Goal: Task Accomplishment & Management: Complete application form

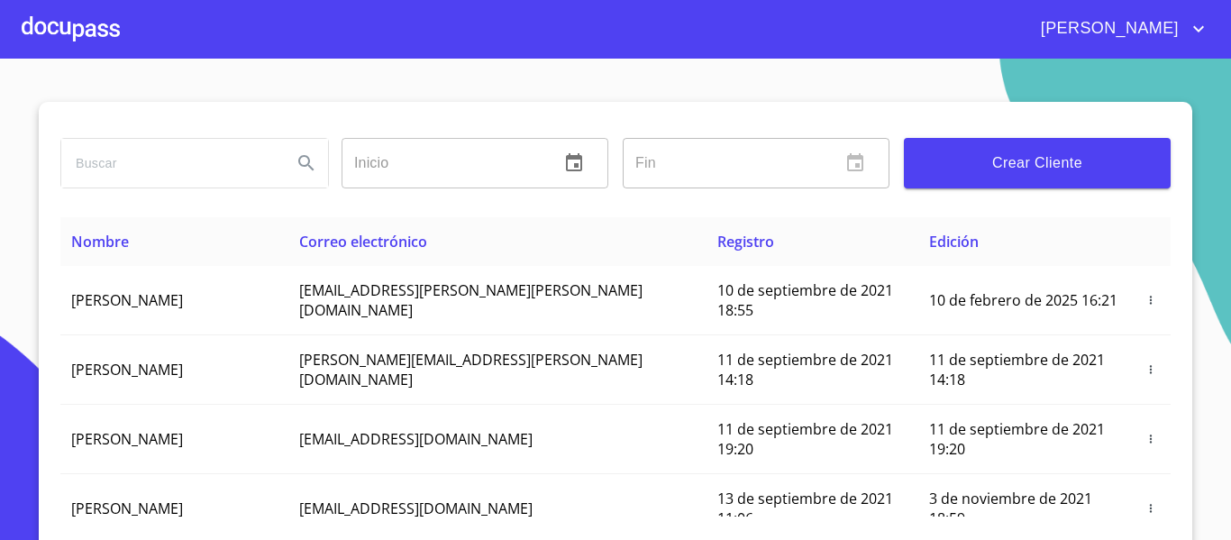
click at [174, 164] on input "search" at bounding box center [169, 163] width 216 height 49
click at [147, 162] on input "search" at bounding box center [169, 163] width 216 height 49
click at [61, 40] on div at bounding box center [71, 29] width 98 height 58
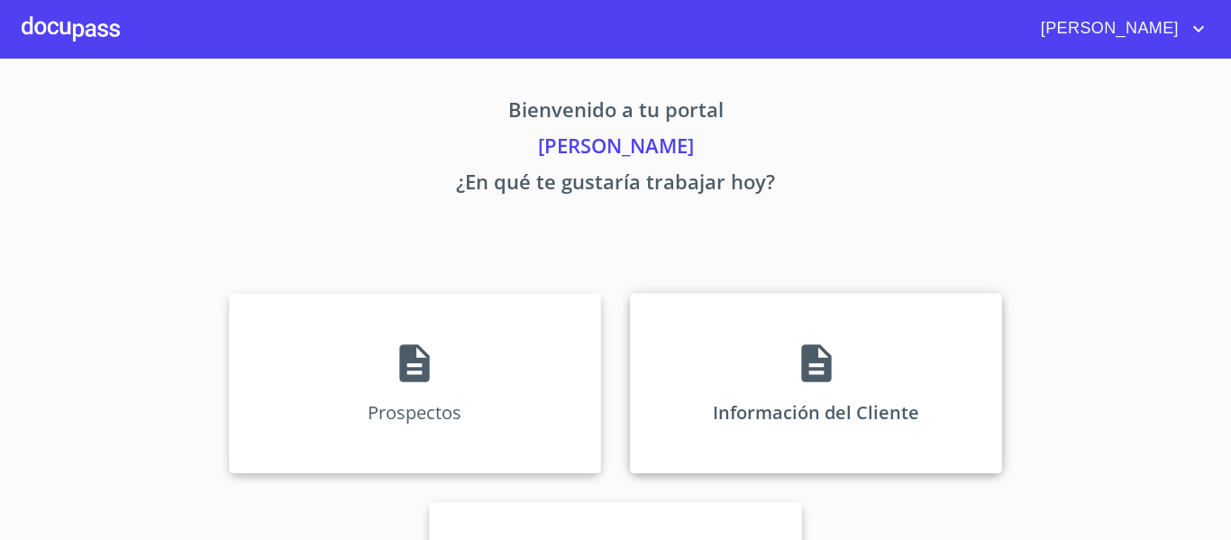
click at [721, 365] on div "Información del Cliente" at bounding box center [816, 383] width 372 height 180
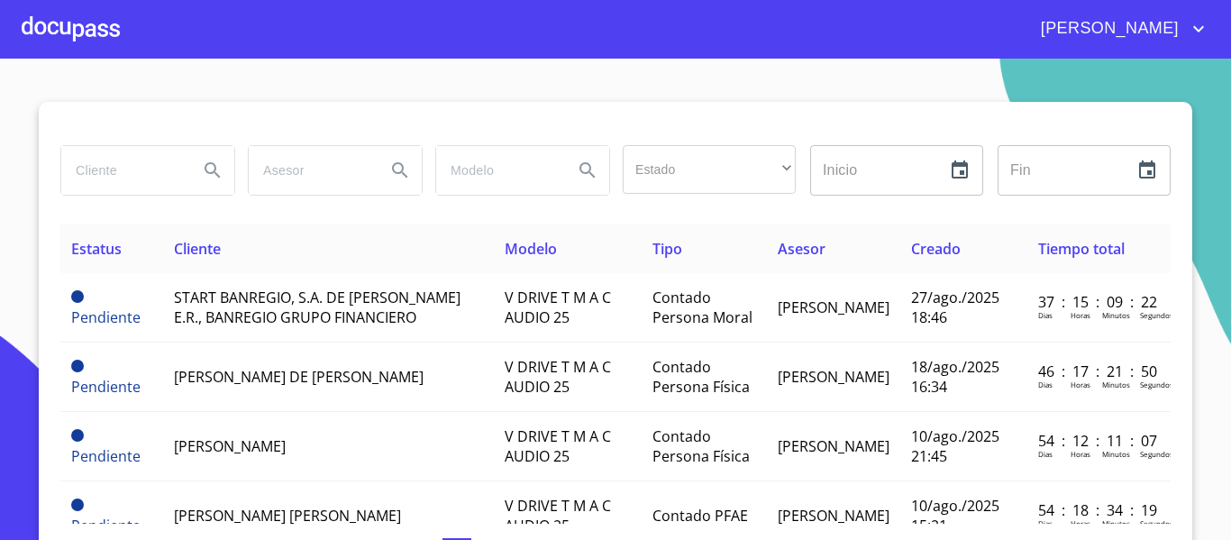
click at [117, 172] on input "search" at bounding box center [122, 170] width 123 height 49
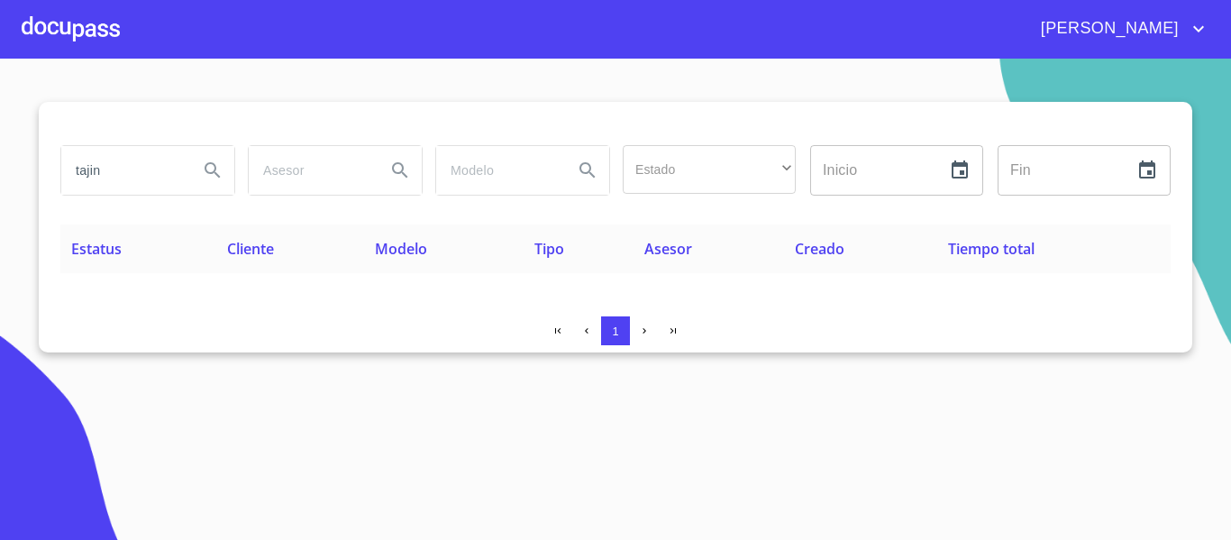
click at [136, 168] on input "tajin" at bounding box center [122, 170] width 123 height 49
type input "t"
type input "PRODUCTOS TAJIN"
click at [206, 169] on icon "Search" at bounding box center [212, 169] width 15 height 15
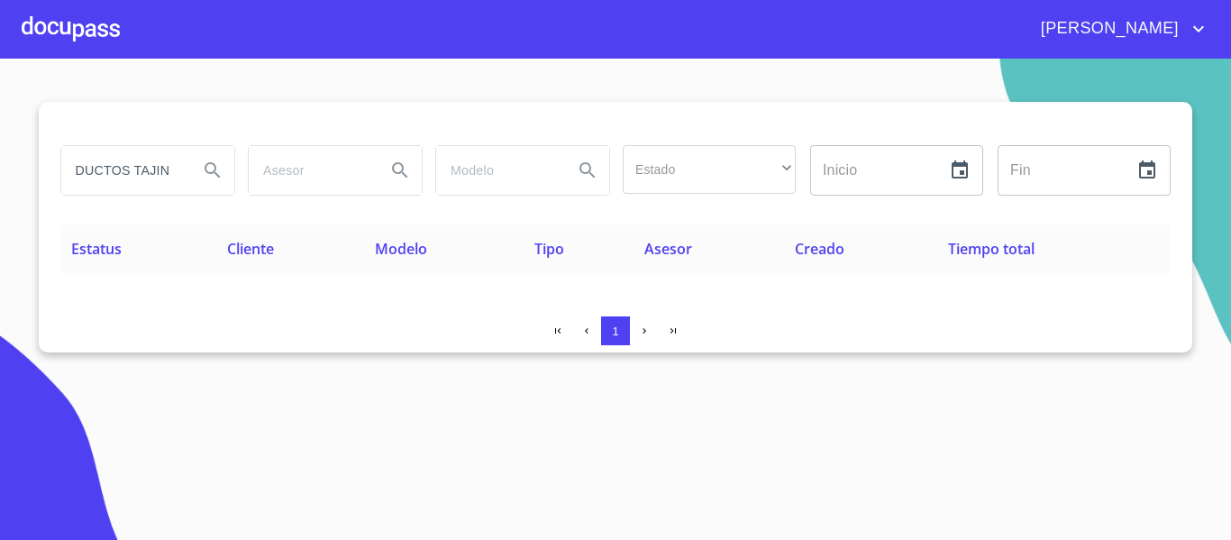
drag, startPoint x: 77, startPoint y: 168, endPoint x: 203, endPoint y: 187, distance: 127.6
click at [203, 187] on div "PRODUCTOS TAJIN" at bounding box center [147, 170] width 173 height 49
click at [210, 169] on icon "Search" at bounding box center [213, 171] width 22 height 22
click at [59, 29] on div at bounding box center [71, 29] width 98 height 58
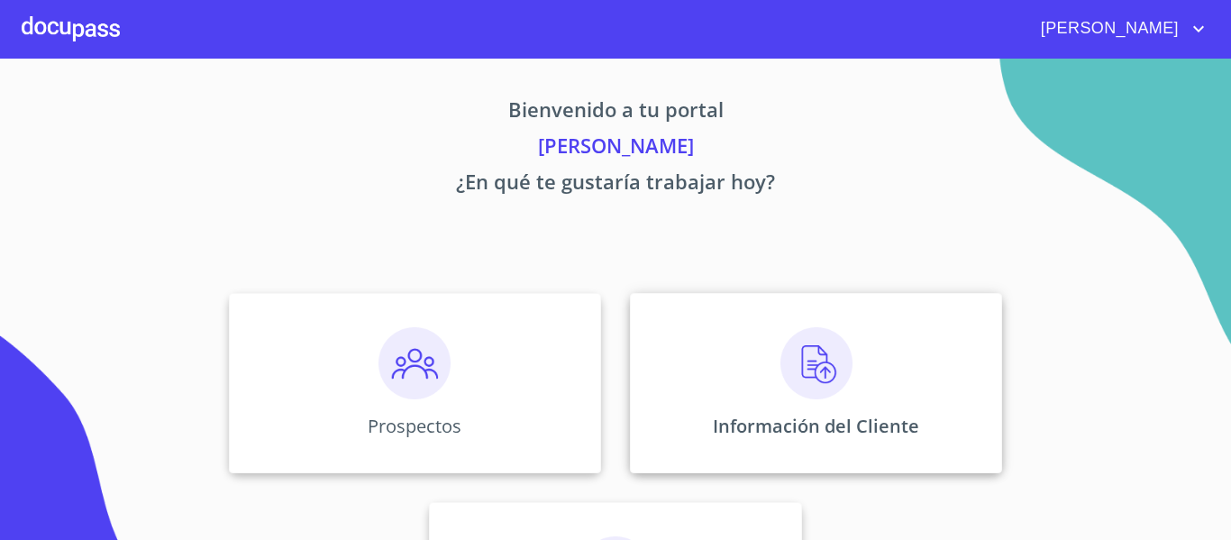
click at [670, 374] on div "Información del Cliente" at bounding box center [816, 383] width 372 height 180
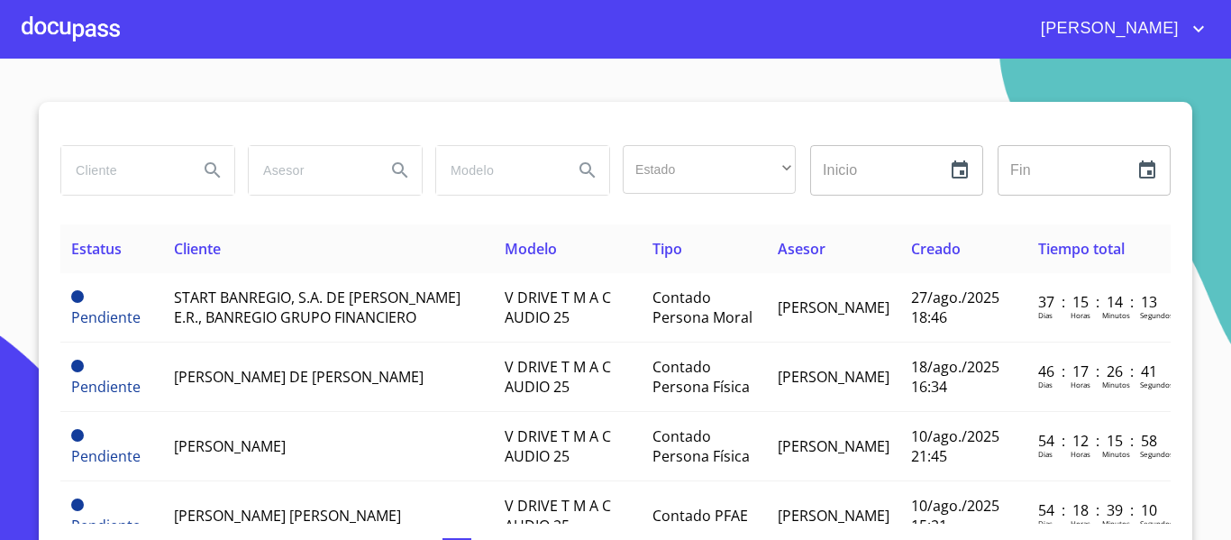
click at [98, 175] on input "search" at bounding box center [122, 170] width 123 height 49
click at [207, 169] on icon "Search" at bounding box center [213, 171] width 22 height 22
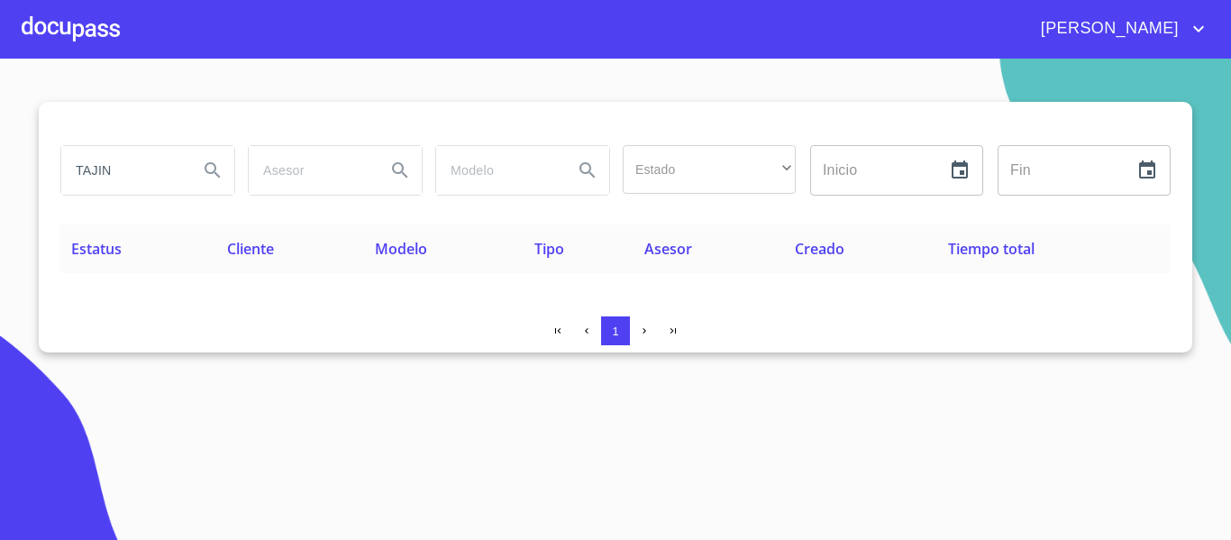
click at [116, 173] on input "TAJIN" at bounding box center [122, 170] width 123 height 49
type input "T"
click at [76, 23] on div at bounding box center [71, 29] width 98 height 58
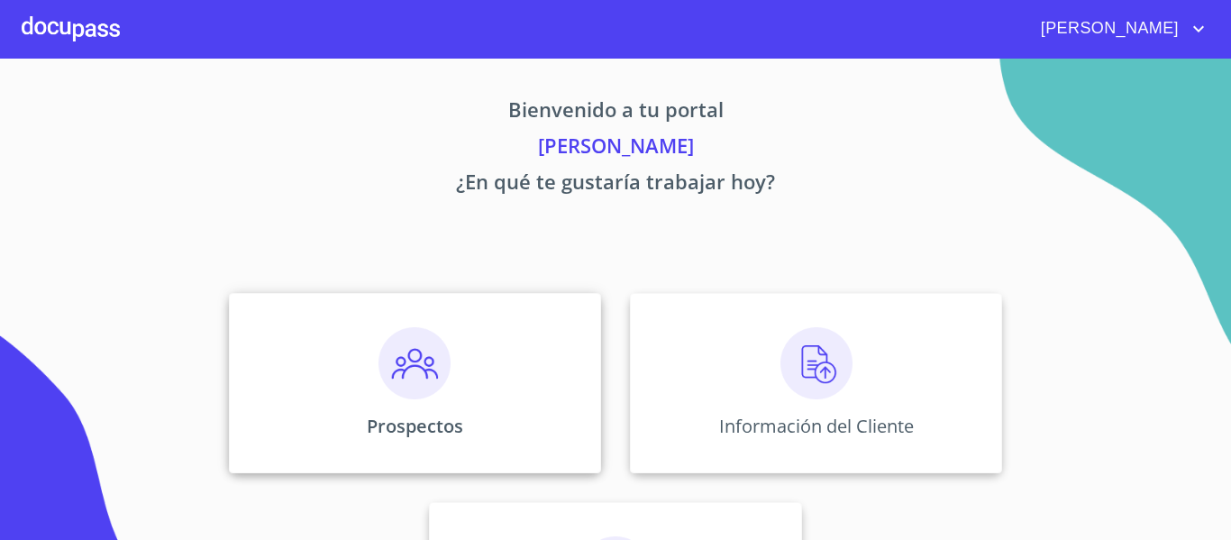
click at [468, 419] on div "Prospectos" at bounding box center [415, 383] width 372 height 180
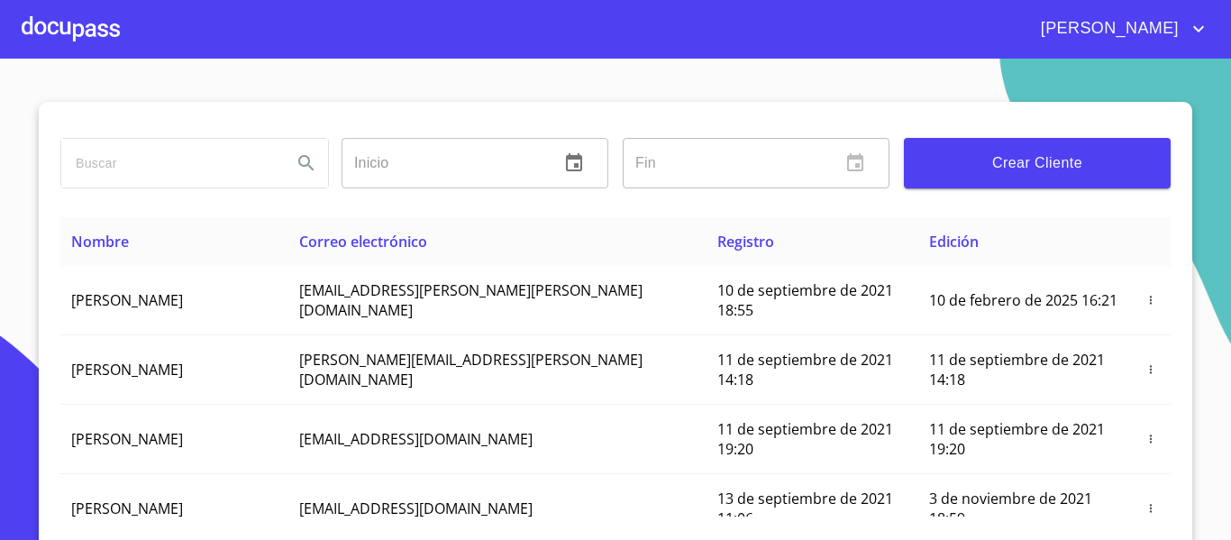
click at [126, 154] on input "search" at bounding box center [169, 163] width 216 height 49
click at [298, 160] on icon "Search" at bounding box center [307, 163] width 22 height 22
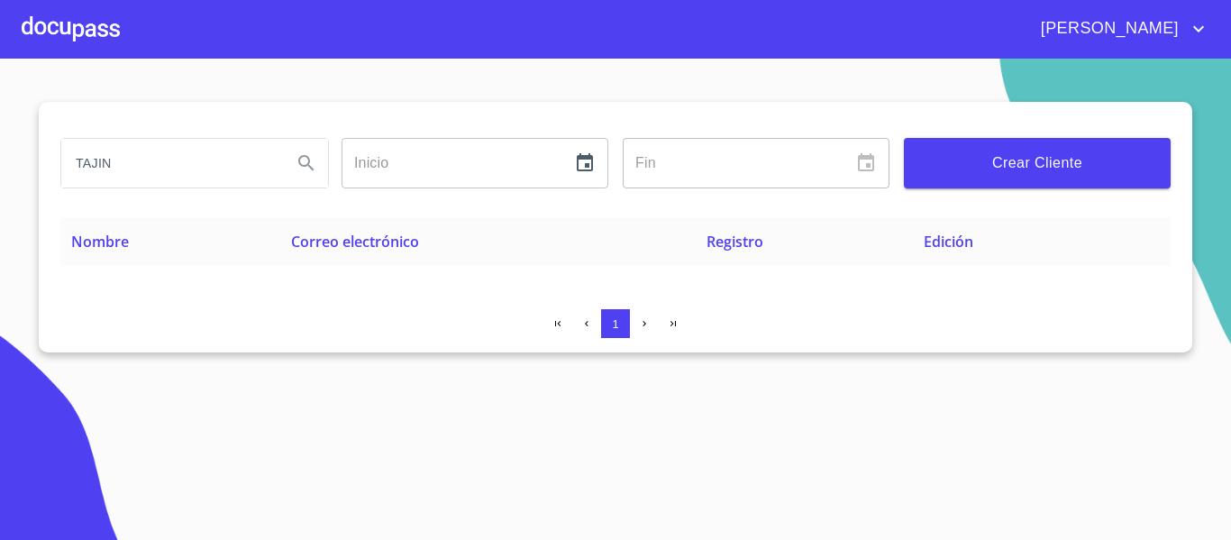
click at [144, 170] on input "TAJIN" at bounding box center [169, 163] width 216 height 49
type input "T"
type input "PRODUCTOS TAJIN"
click at [300, 162] on icon "Search" at bounding box center [305, 162] width 15 height 15
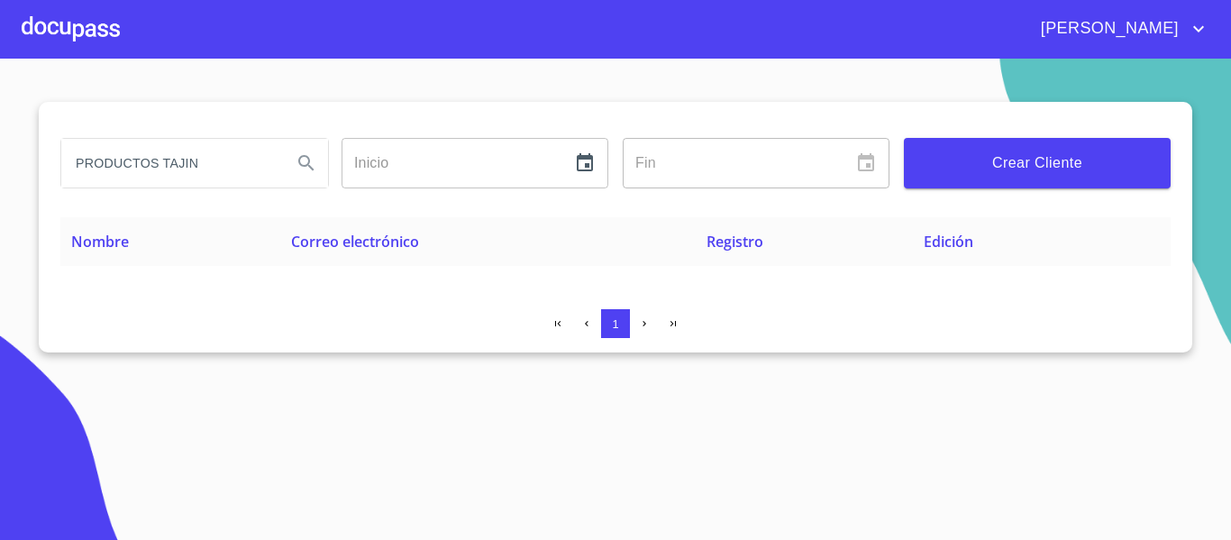
click at [91, 37] on div at bounding box center [71, 29] width 98 height 58
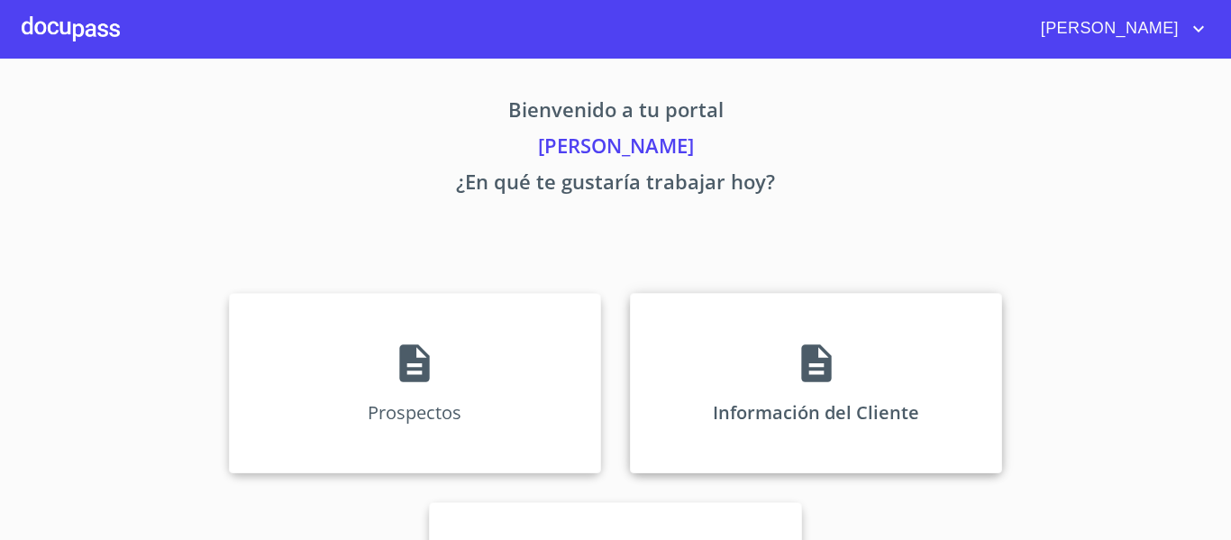
click at [718, 408] on div "Información del Cliente" at bounding box center [816, 383] width 372 height 180
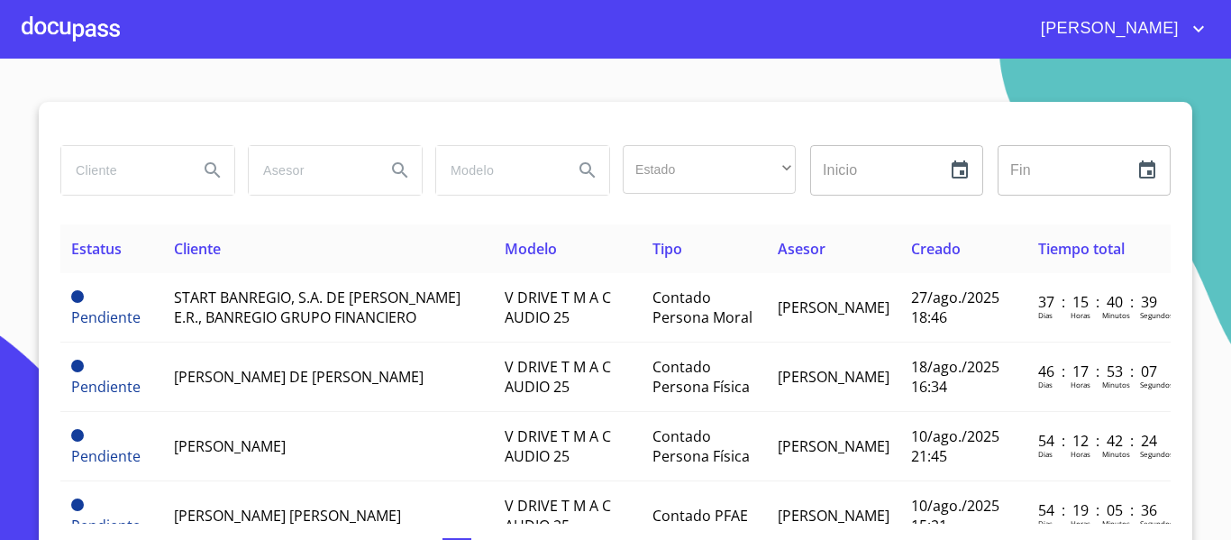
click at [143, 178] on input "search" at bounding box center [122, 170] width 123 height 49
type input "GRUPO ACOPOL"
click at [206, 166] on icon "Search" at bounding box center [213, 171] width 22 height 22
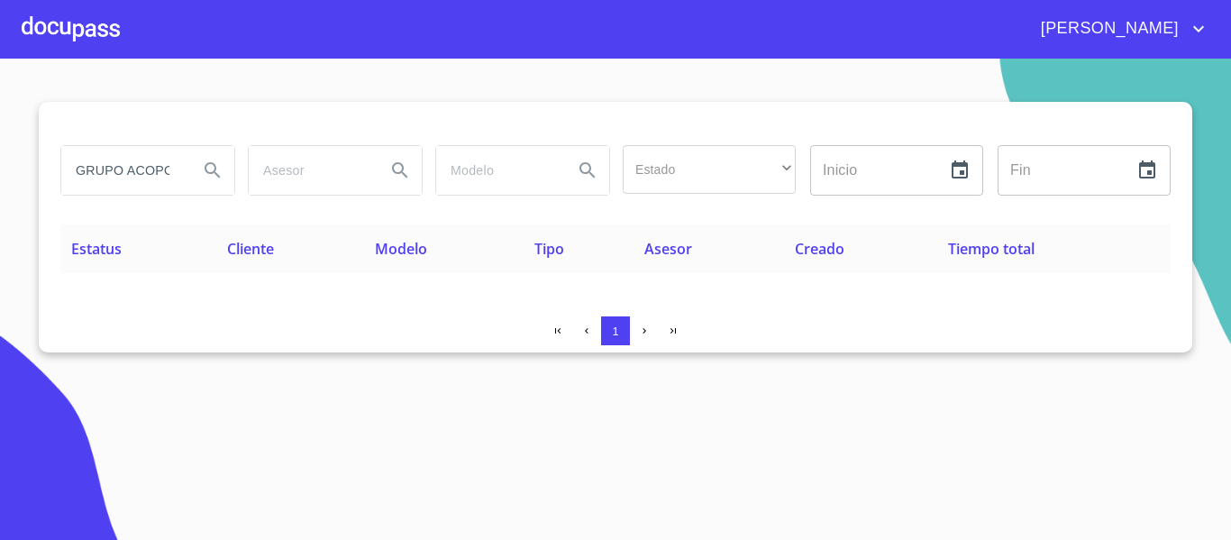
click at [69, 175] on input "GRUPO ACOPOL" at bounding box center [122, 170] width 123 height 49
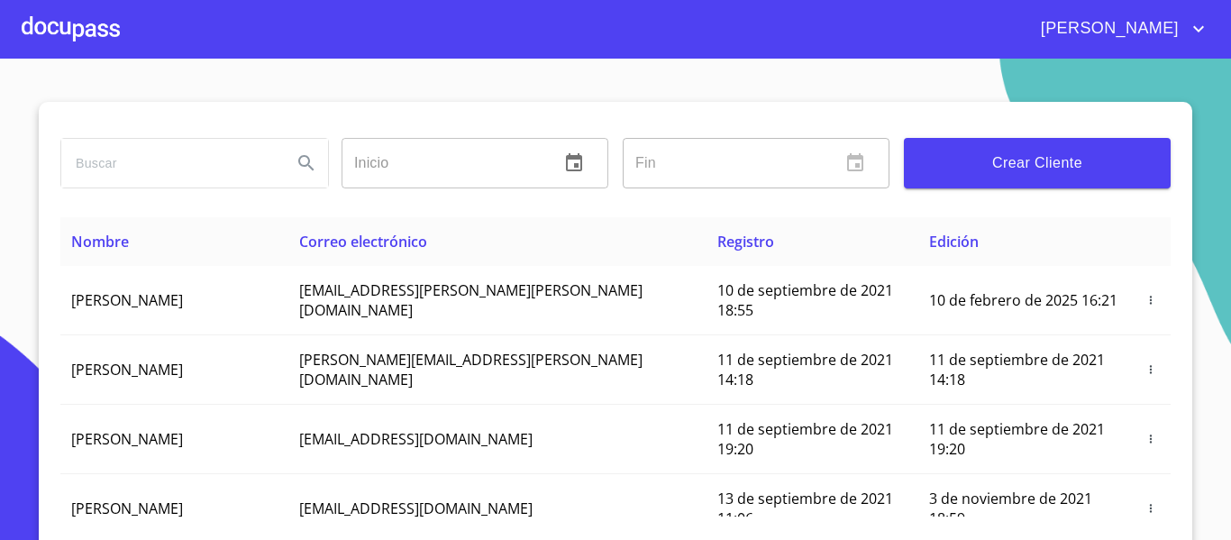
scroll to position [48, 0]
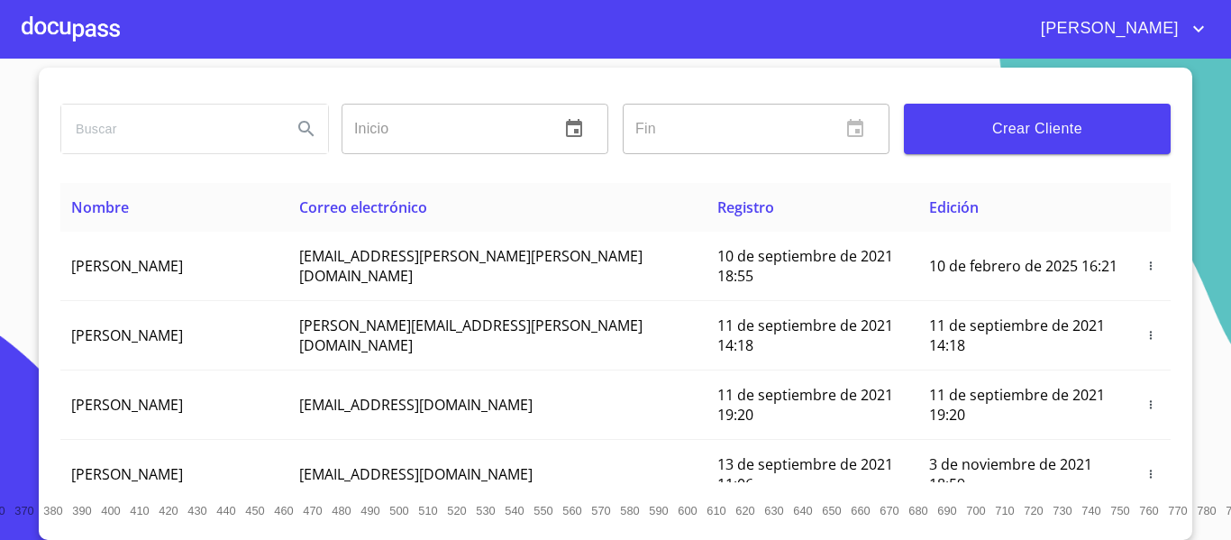
click at [119, 114] on input "search" at bounding box center [169, 129] width 216 height 49
click at [56, 30] on div at bounding box center [71, 29] width 98 height 58
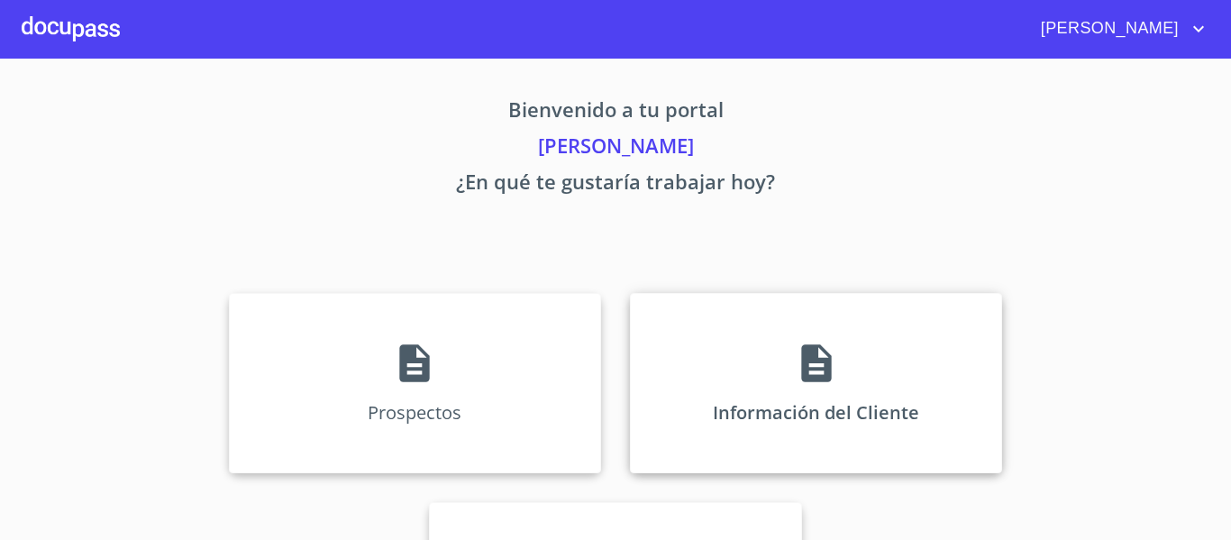
click at [691, 428] on div "Información del Cliente" at bounding box center [816, 383] width 372 height 180
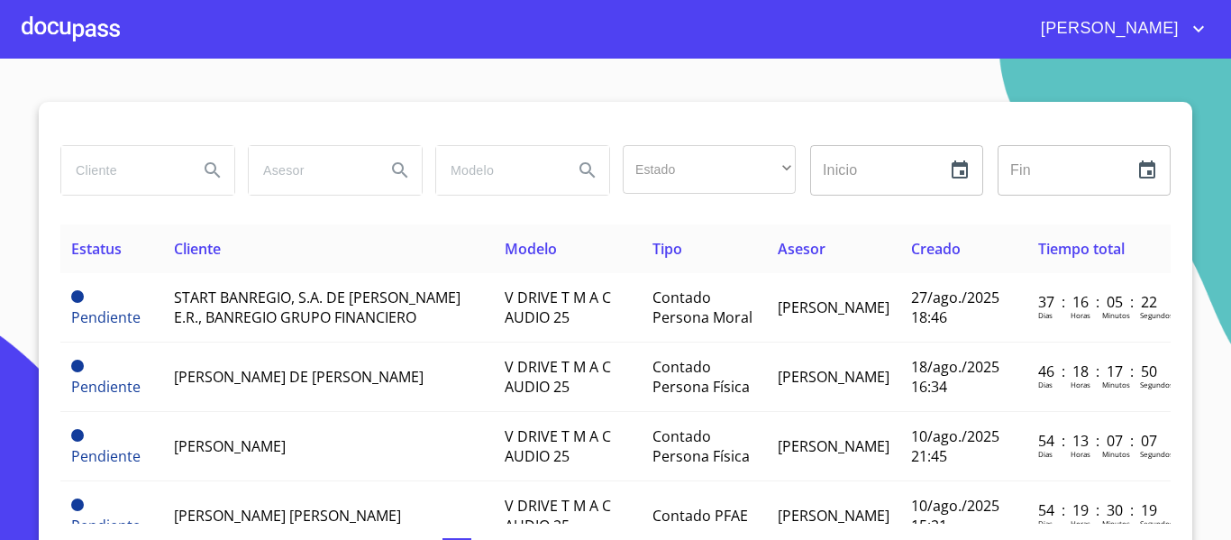
click at [127, 180] on input "search" at bounding box center [122, 170] width 123 height 49
type input "SALVADOR"
click at [207, 169] on icon "Search" at bounding box center [213, 171] width 22 height 22
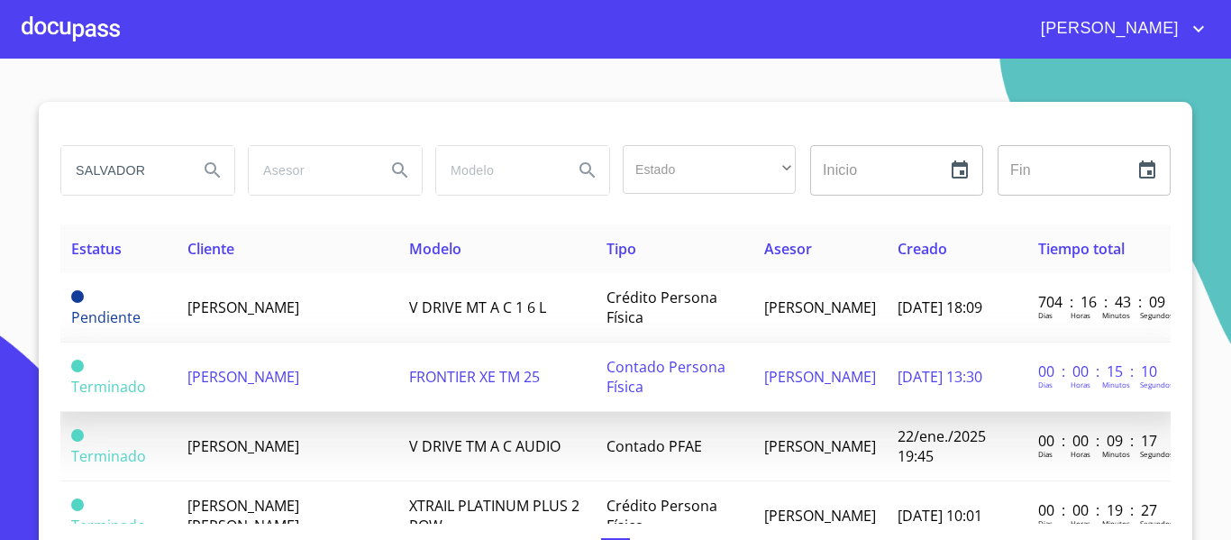
click at [235, 380] on span "[PERSON_NAME]" at bounding box center [244, 377] width 112 height 20
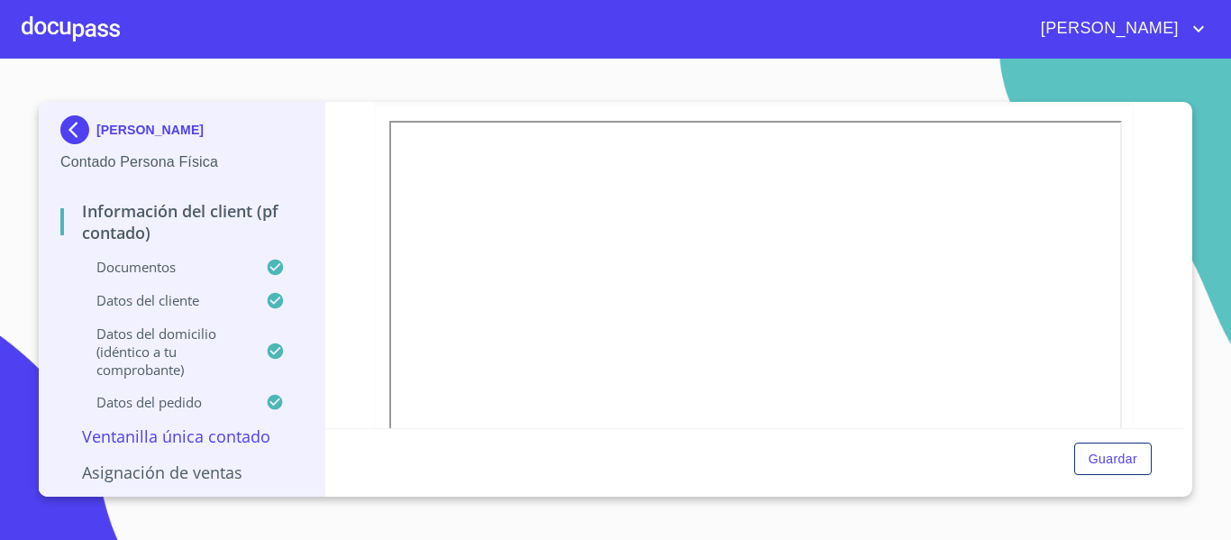
scroll to position [2388, 0]
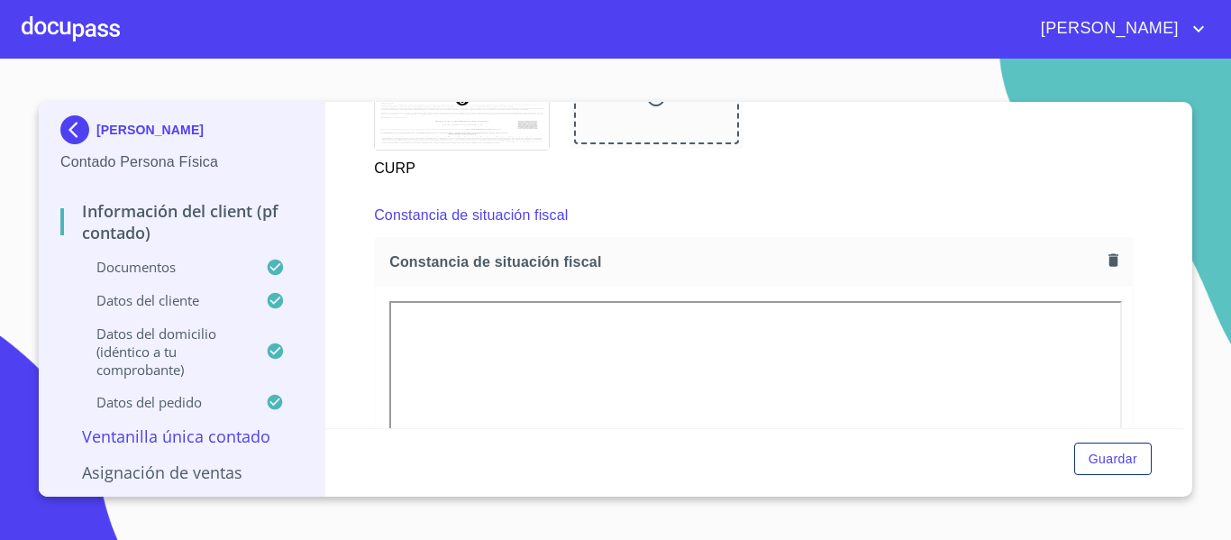
click at [1109, 266] on icon "button" at bounding box center [1114, 259] width 10 height 13
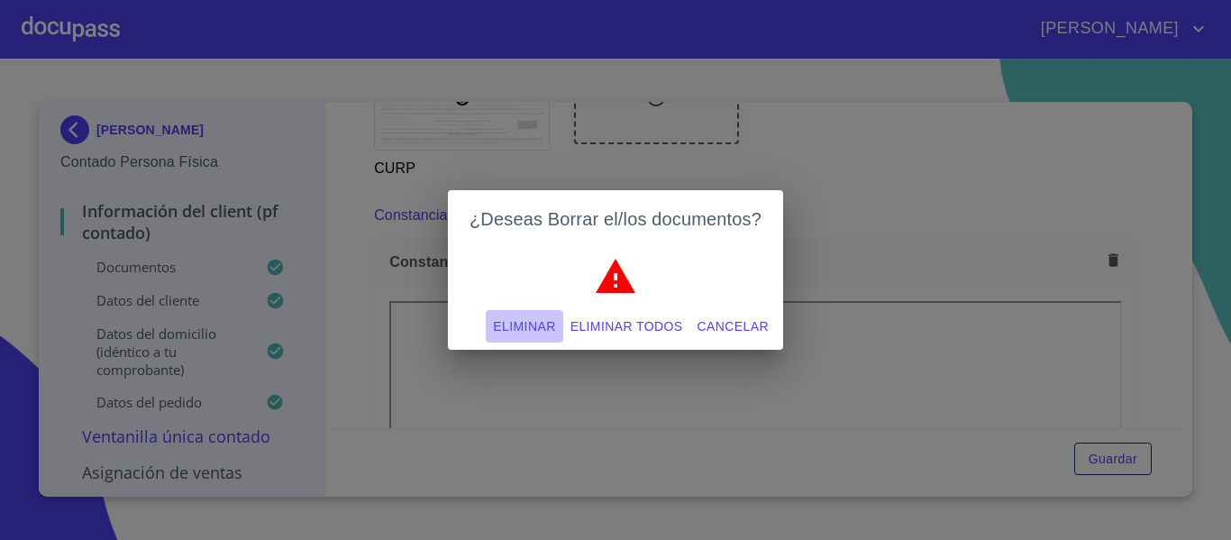
click at [531, 320] on span "Eliminar" at bounding box center [524, 327] width 62 height 23
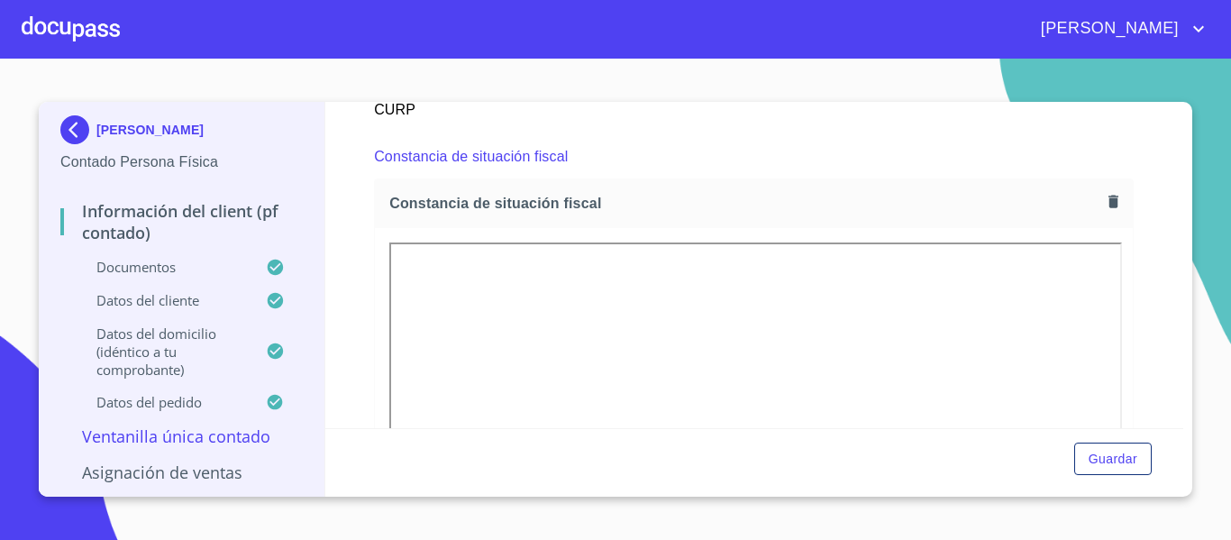
scroll to position [2478, 0]
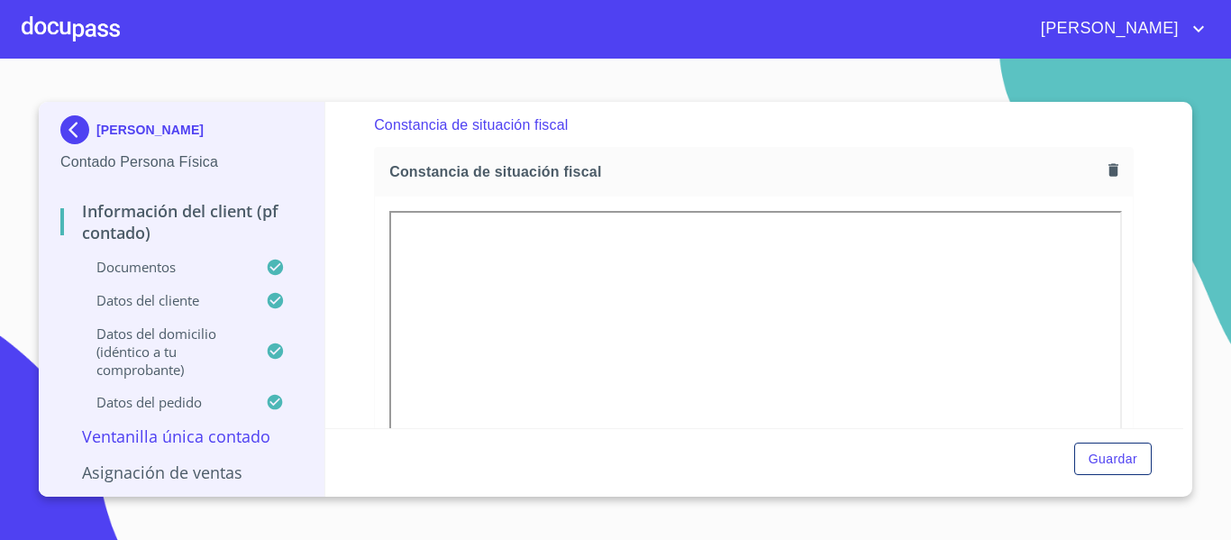
click at [1109, 176] on icon "button" at bounding box center [1114, 169] width 10 height 13
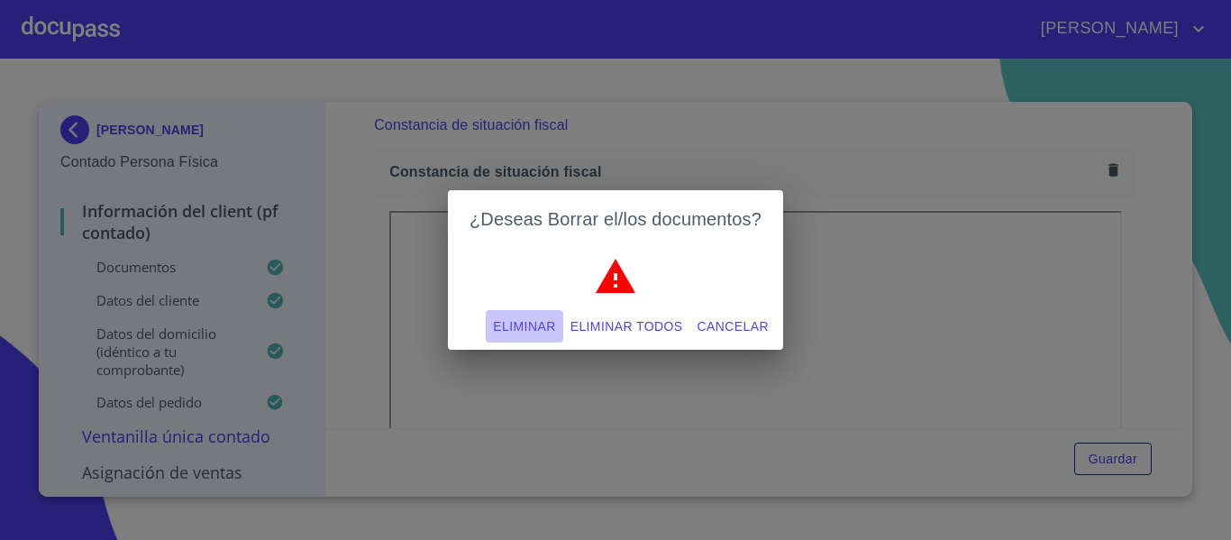
click at [518, 328] on span "Eliminar" at bounding box center [524, 327] width 62 height 23
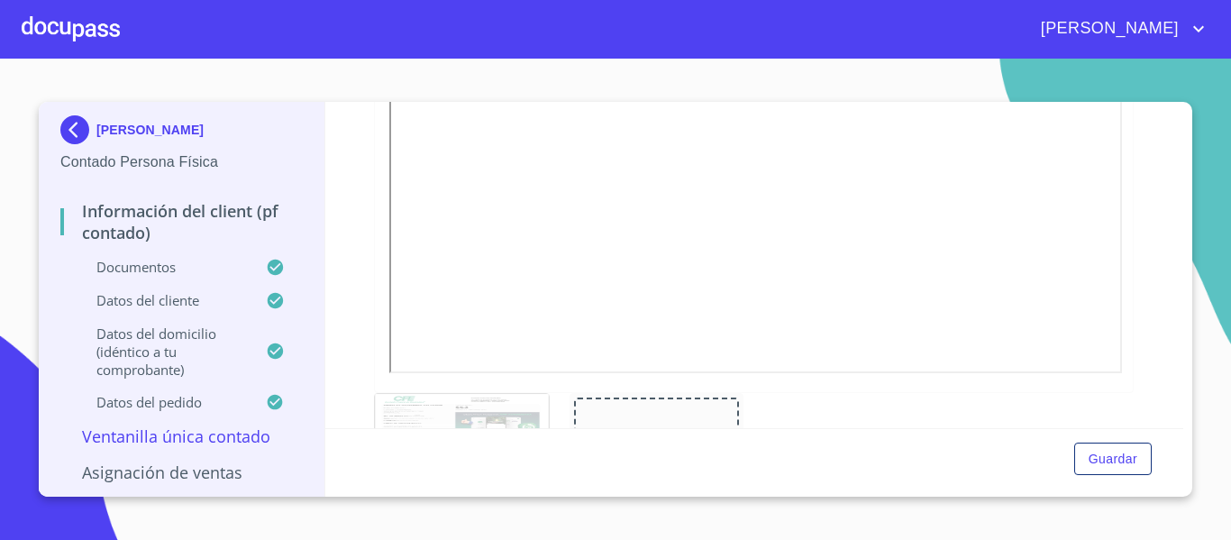
scroll to position [1216, 0]
click at [68, 132] on img at bounding box center [78, 129] width 36 height 29
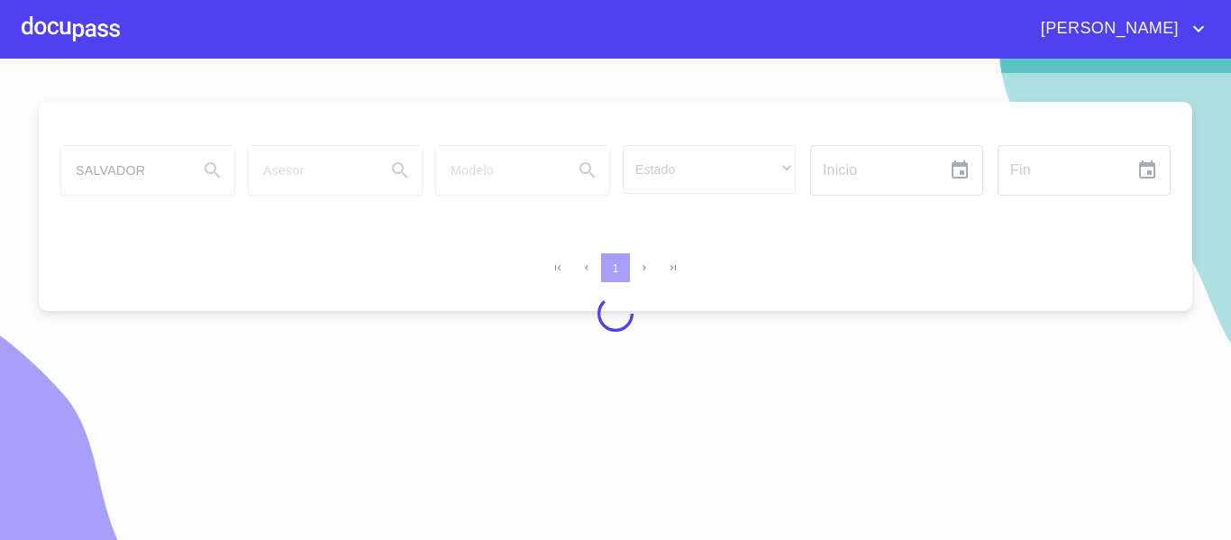
click at [150, 171] on div at bounding box center [615, 313] width 1231 height 481
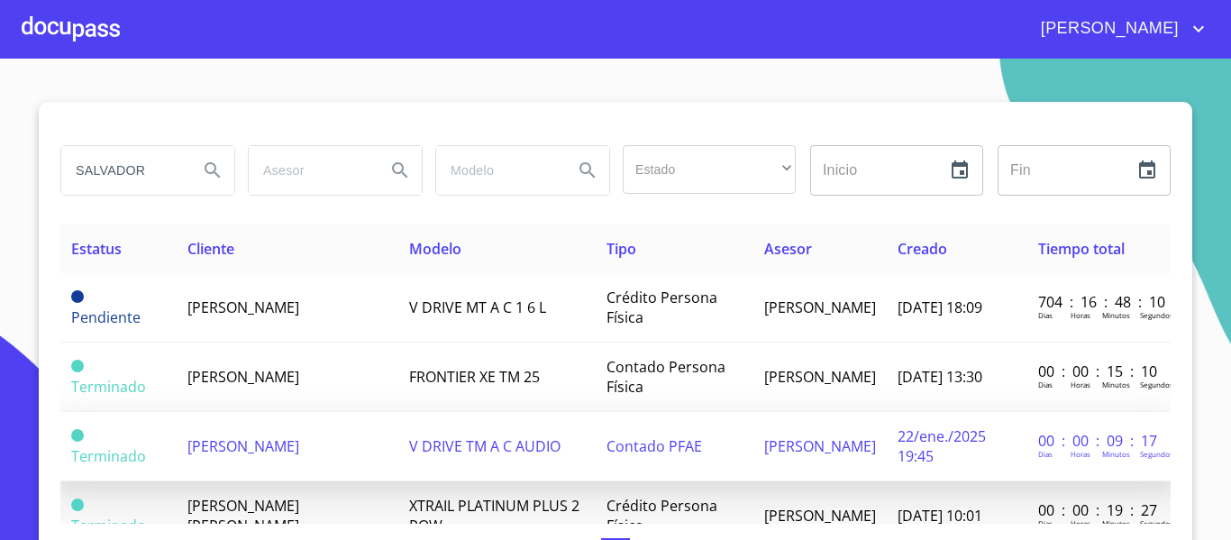
click at [246, 444] on span "[PERSON_NAME]" at bounding box center [244, 446] width 112 height 20
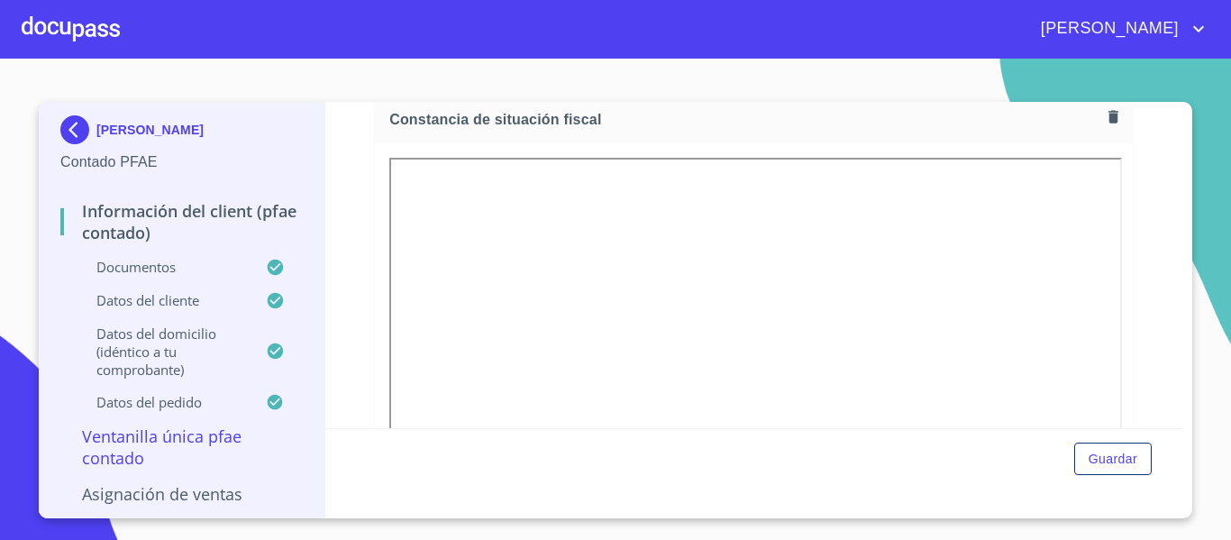
scroll to position [1744, 0]
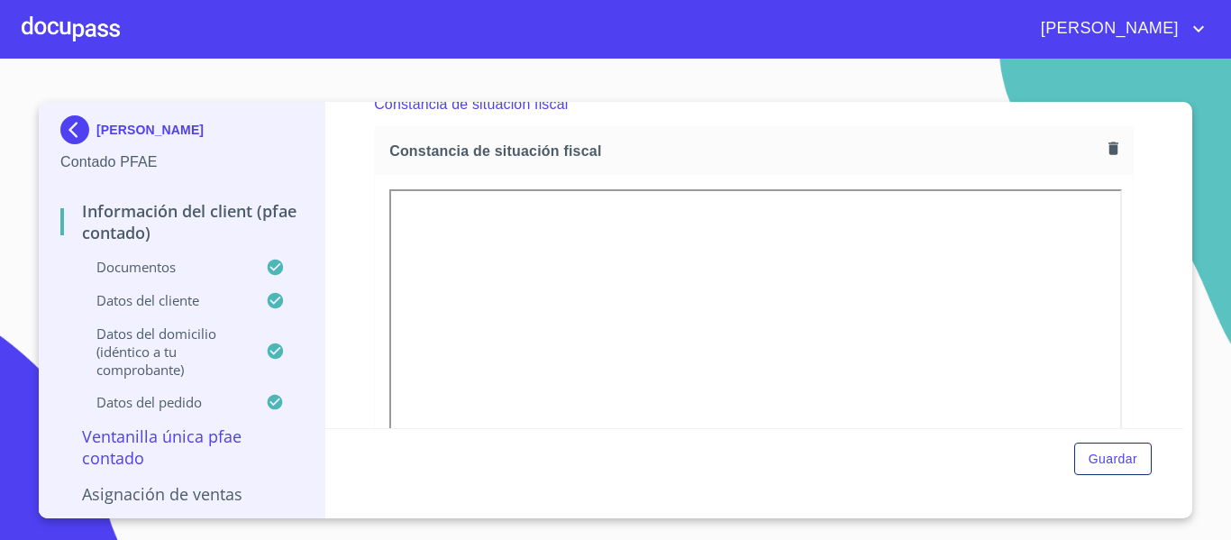
click at [1109, 154] on icon "button" at bounding box center [1114, 148] width 10 height 13
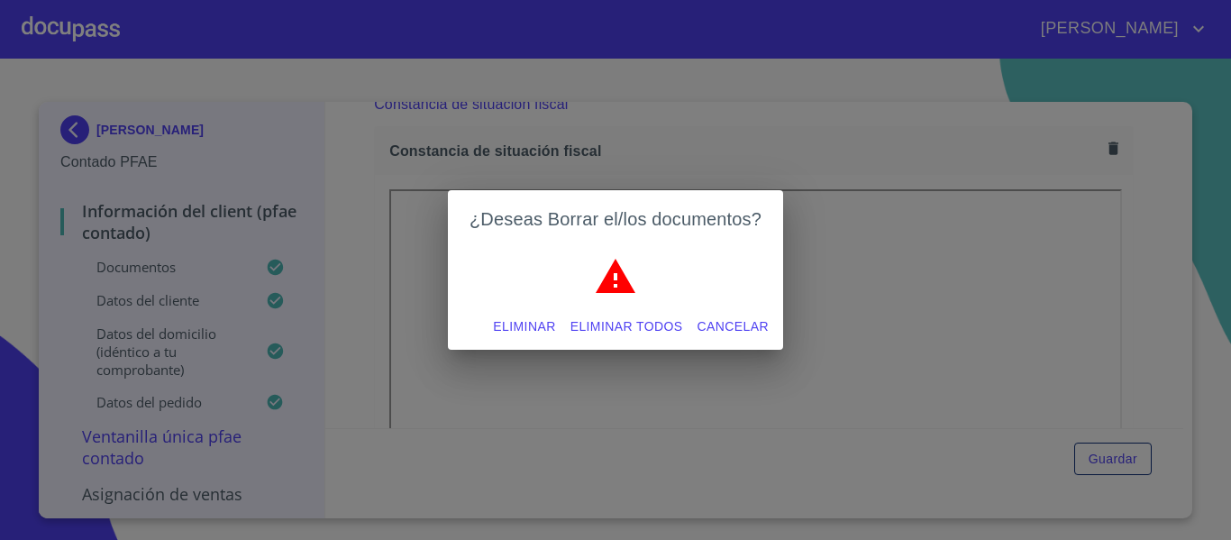
click at [499, 319] on span "Eliminar" at bounding box center [524, 327] width 62 height 23
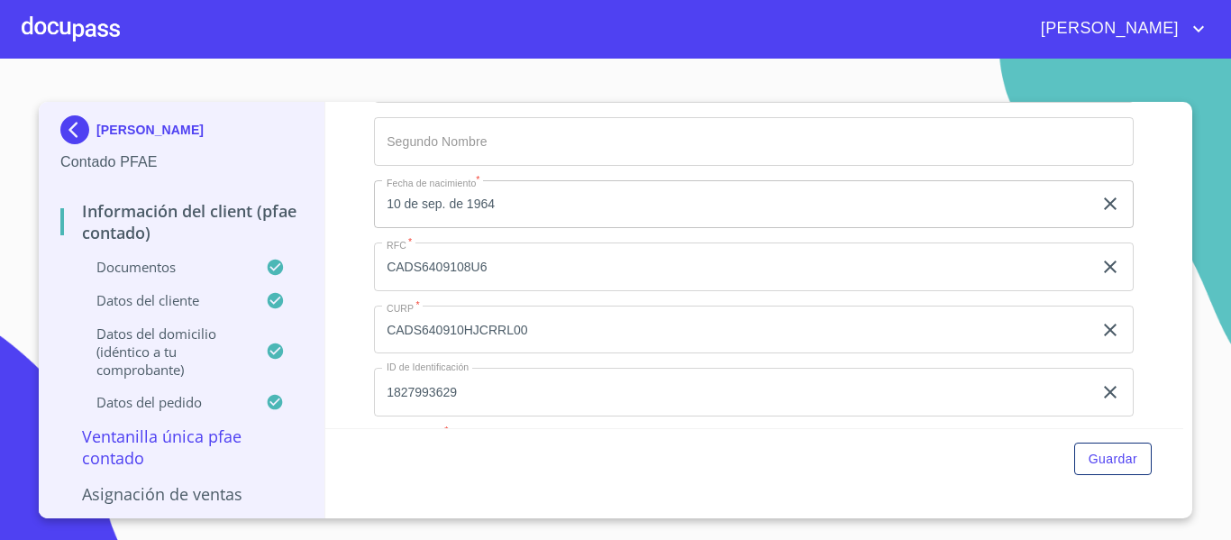
scroll to position [3728, 0]
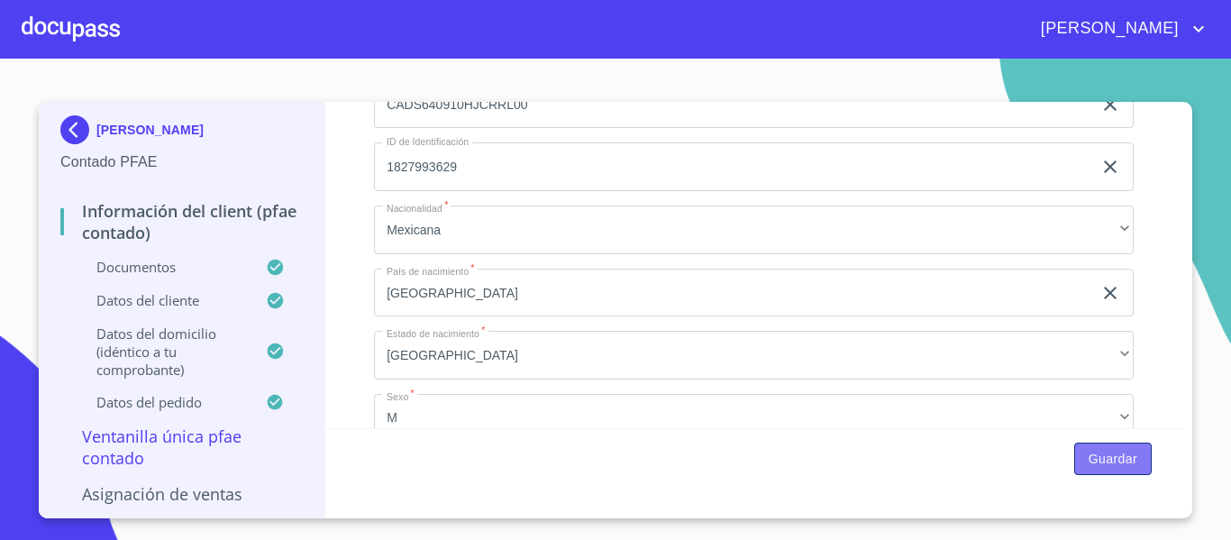
click at [1100, 467] on span "Guardar" at bounding box center [1113, 459] width 49 height 23
